Goal: Register for event/course

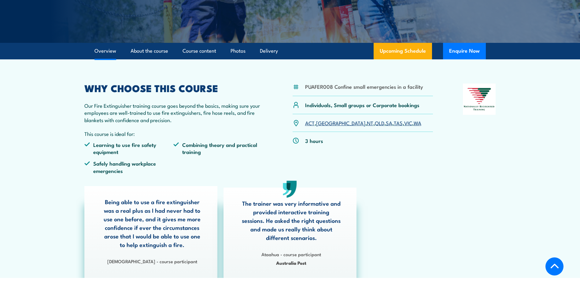
scroll to position [110, 0]
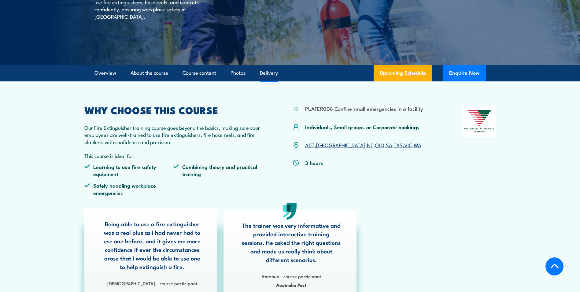
click at [267, 71] on link "Delivery" at bounding box center [269, 73] width 18 height 16
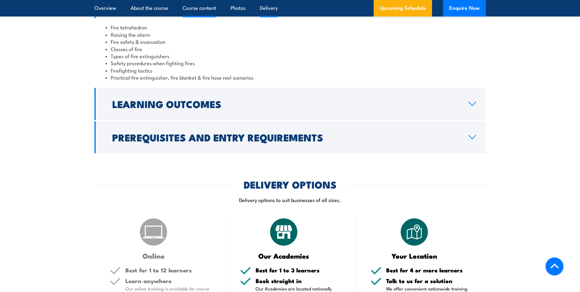
scroll to position [753, 0]
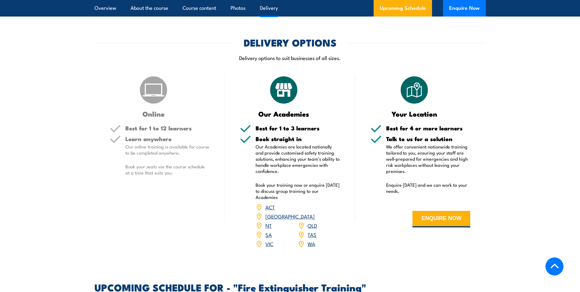
click at [310, 221] on link "QLD" at bounding box center [312, 224] width 9 height 7
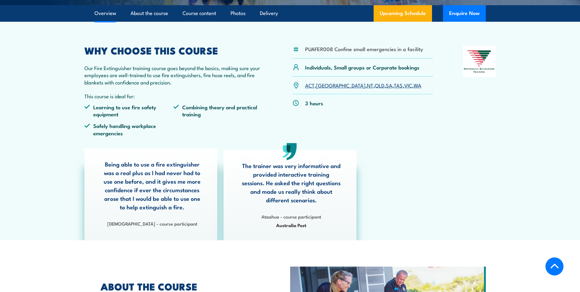
scroll to position [17, 0]
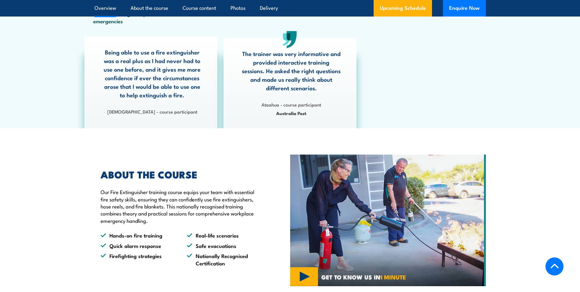
scroll to position [139, 0]
